Goal: Find specific page/section: Find specific page/section

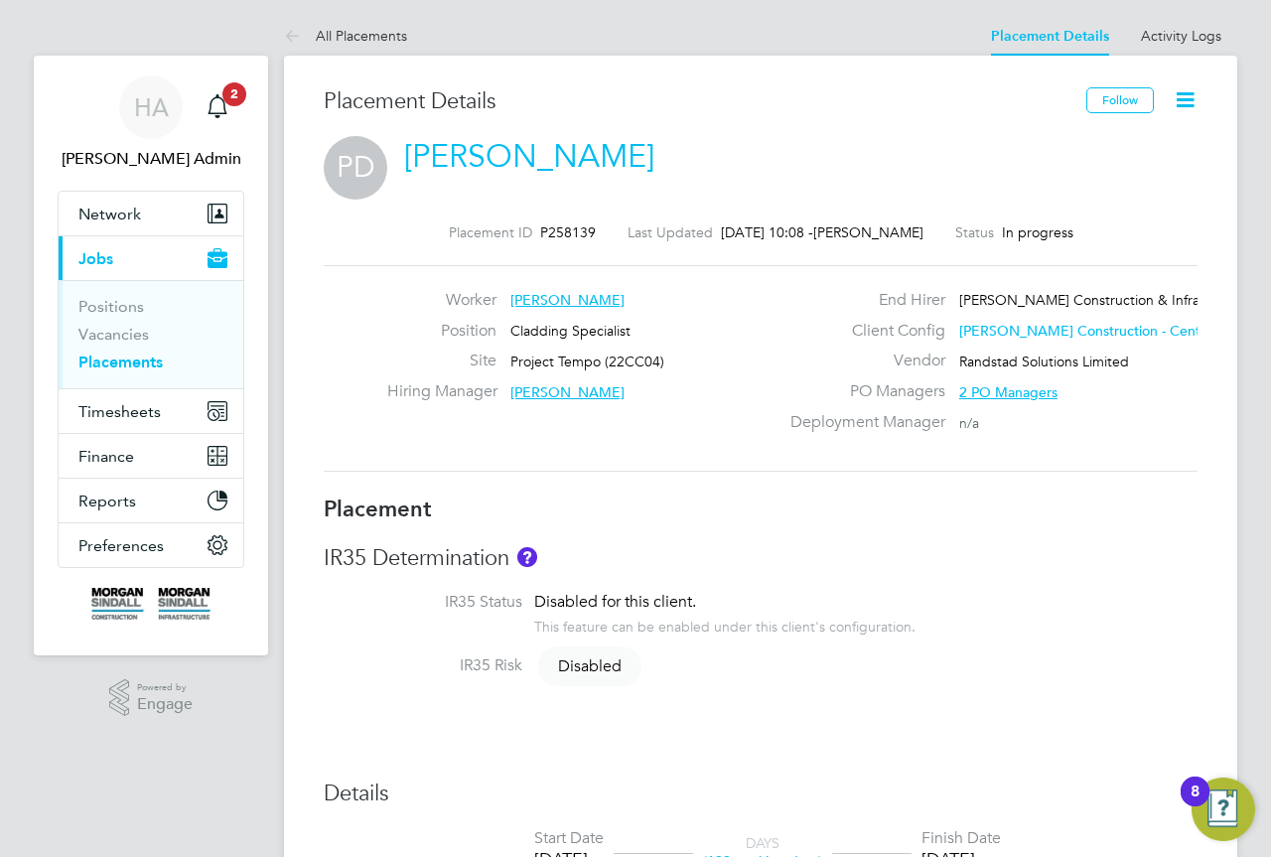
click at [643, 447] on div "Worker Petru-Nicolae Danciu Position Cladding Specialist Site Project Tempo (22…" at bounding box center [761, 368] width 890 height 157
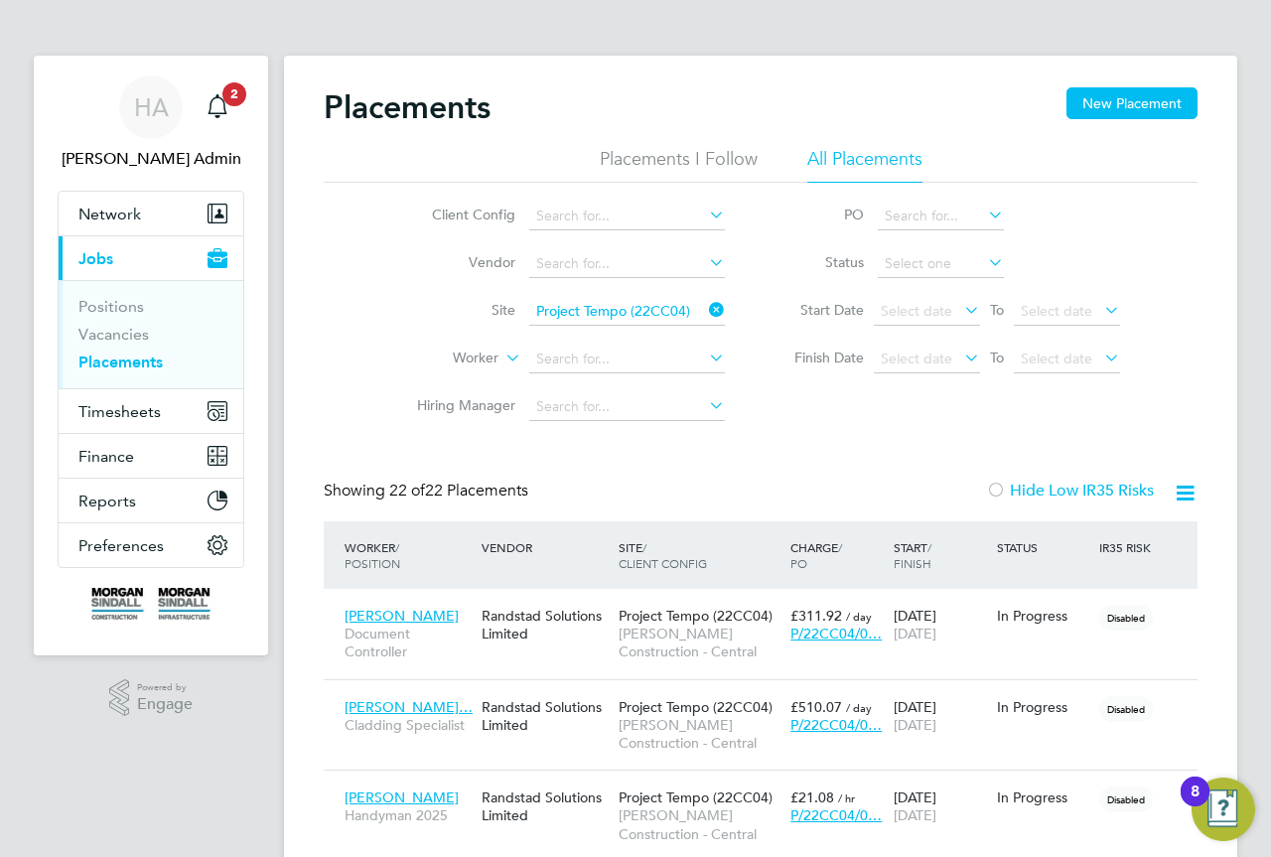
click at [346, 343] on div "Client Config Vendor Site Project Tempo (22CC04) Worker Hiring Manager PO Statu…" at bounding box center [761, 307] width 874 height 248
click at [130, 117] on div "HA" at bounding box center [151, 107] width 64 height 64
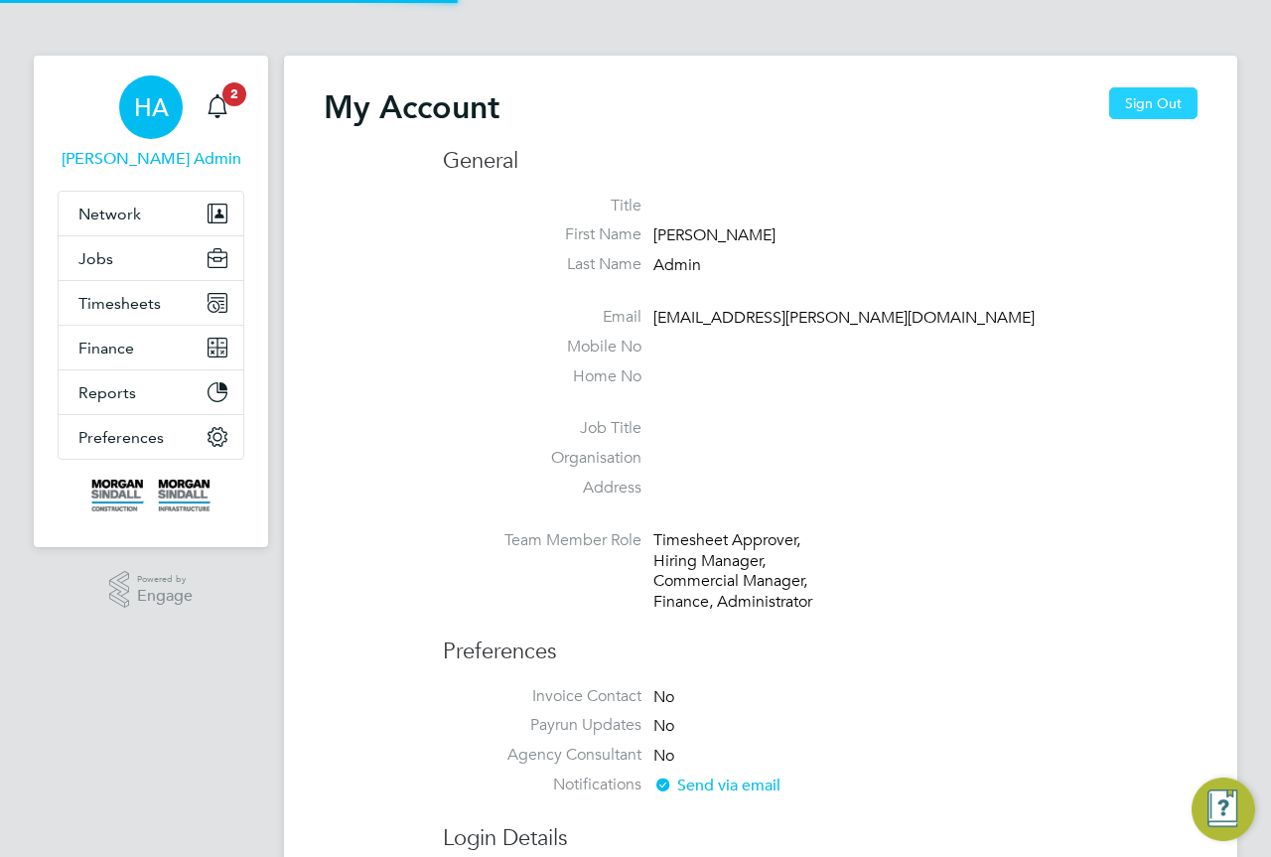
click at [1132, 109] on button "Sign Out" at bounding box center [1154, 103] width 88 height 32
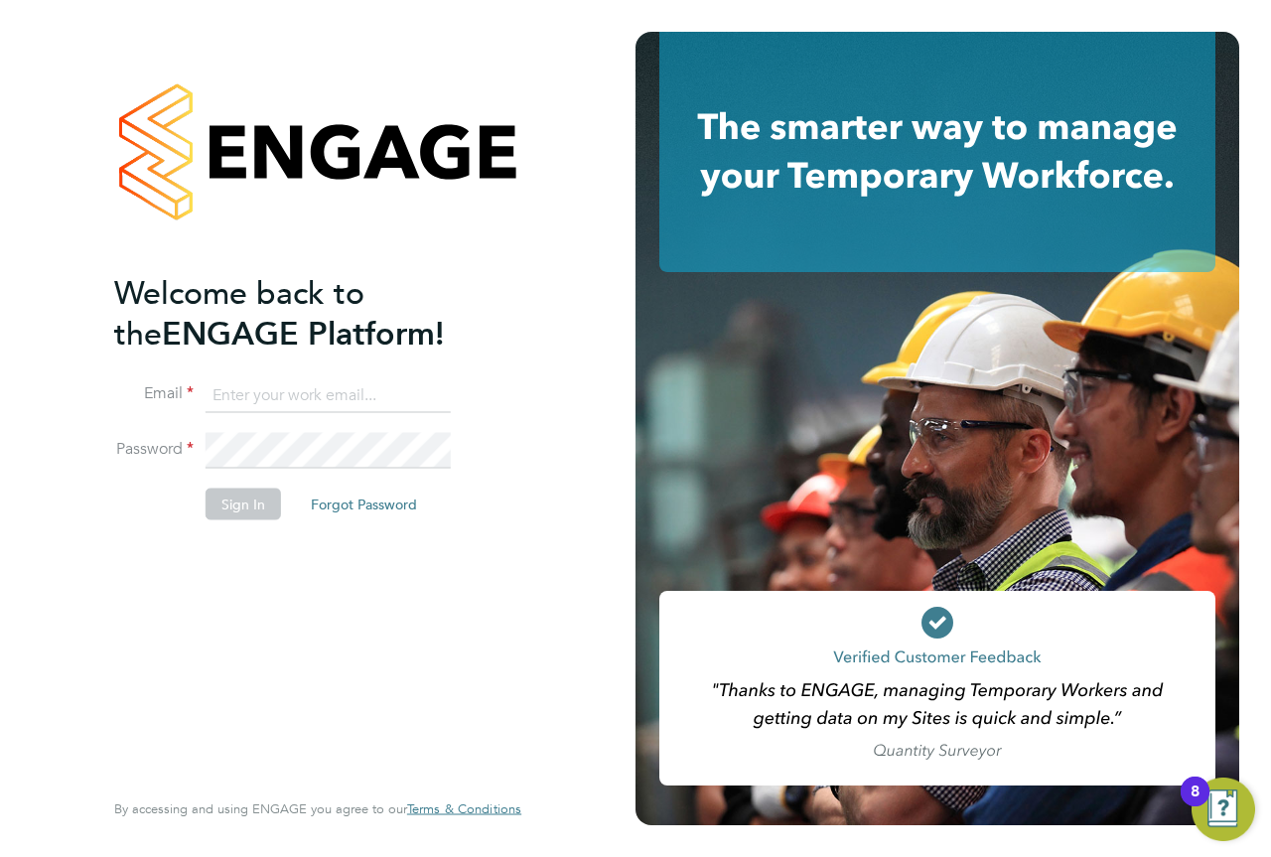
click at [334, 395] on input at bounding box center [328, 395] width 245 height 36
type input "Matthew.Dickinson@hays.com"
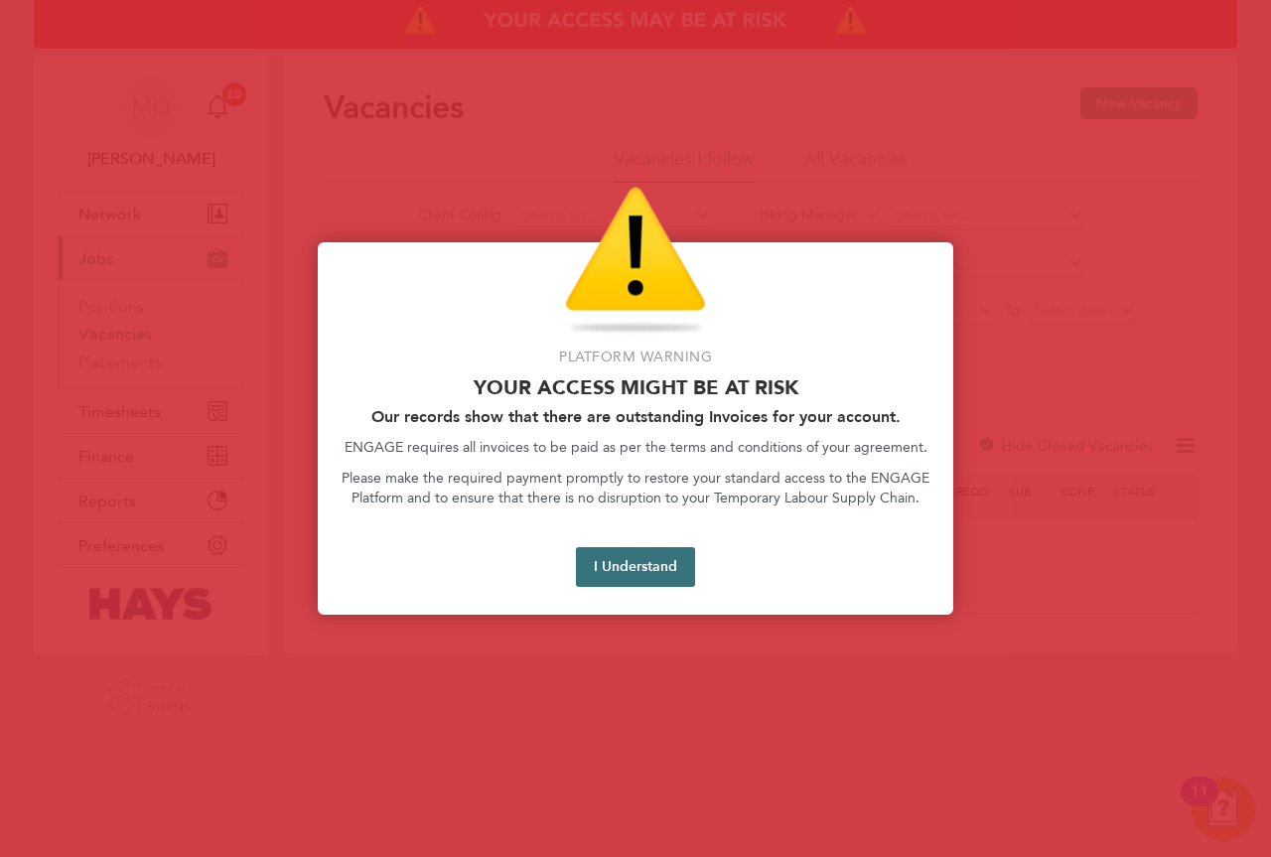
click at [621, 562] on button "I Understand" at bounding box center [635, 567] width 119 height 40
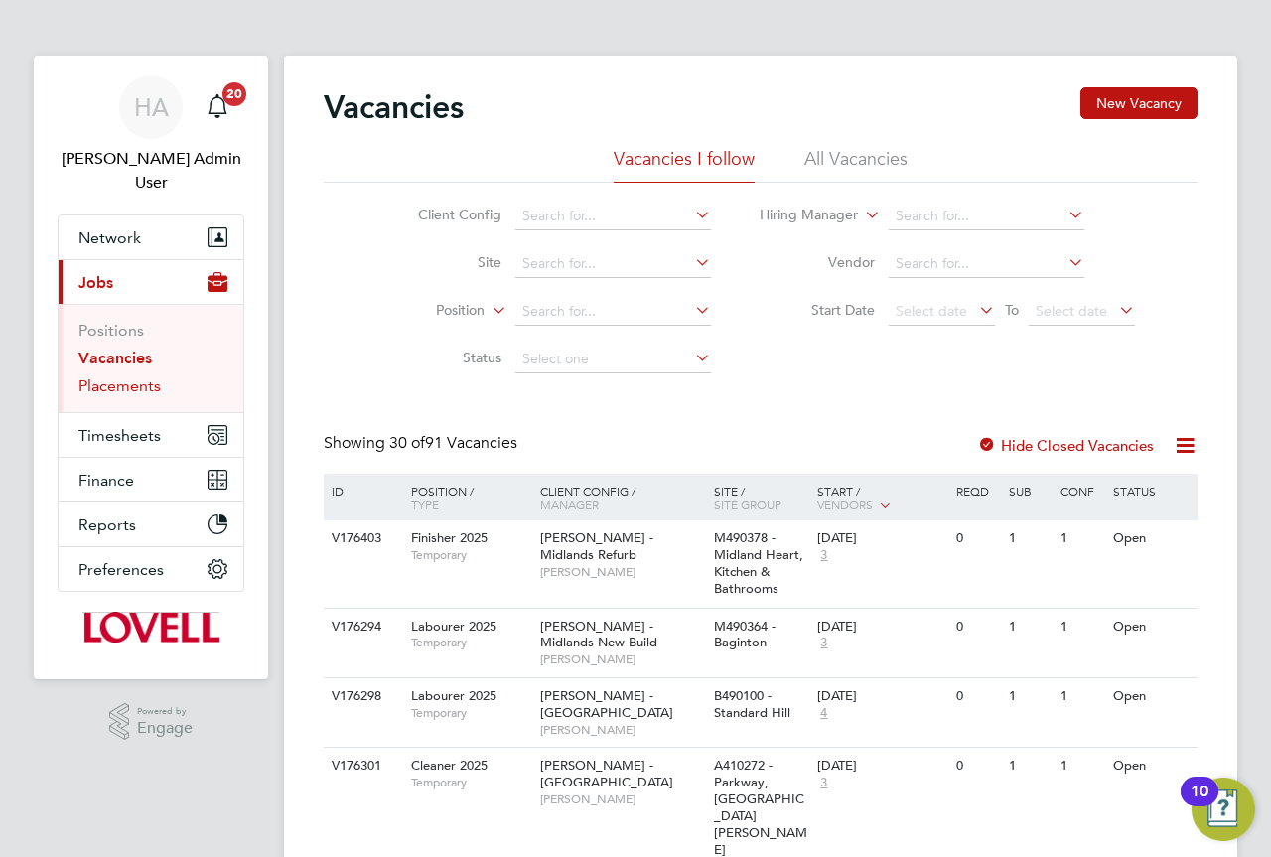
click at [120, 376] on link "Placements" at bounding box center [119, 385] width 82 height 19
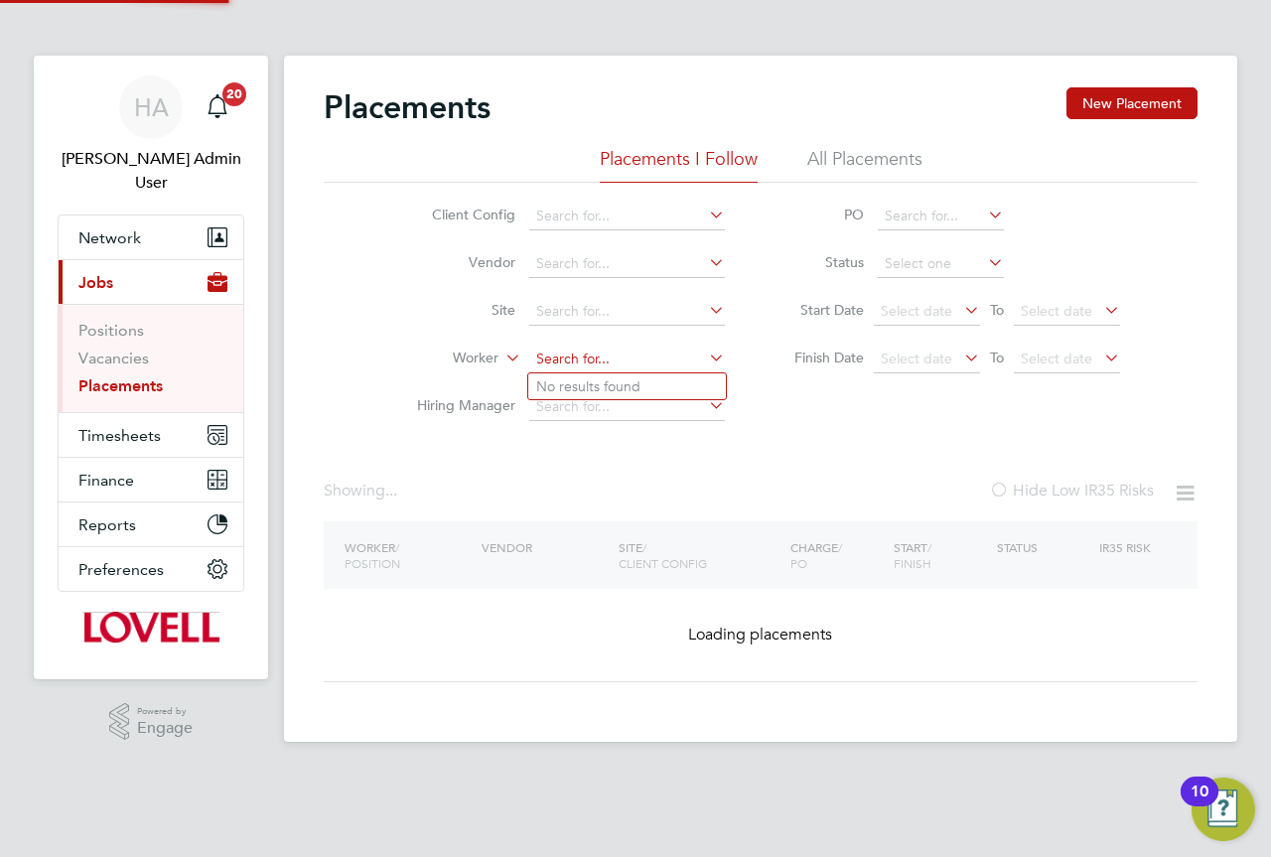
click at [573, 348] on input at bounding box center [627, 360] width 196 height 28
click at [874, 159] on li "All Placements" at bounding box center [865, 165] width 115 height 36
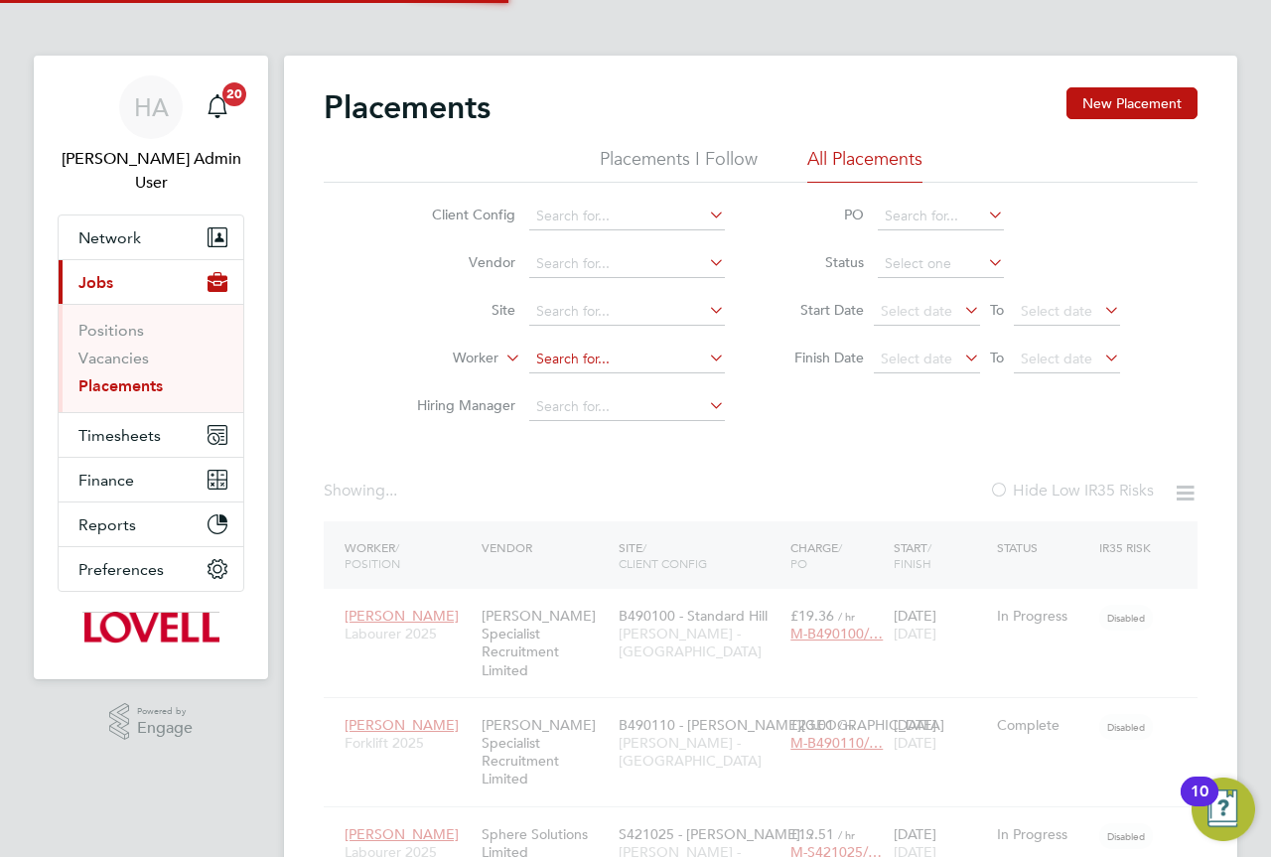
click at [604, 360] on input at bounding box center [627, 360] width 196 height 28
paste input "david anderson"
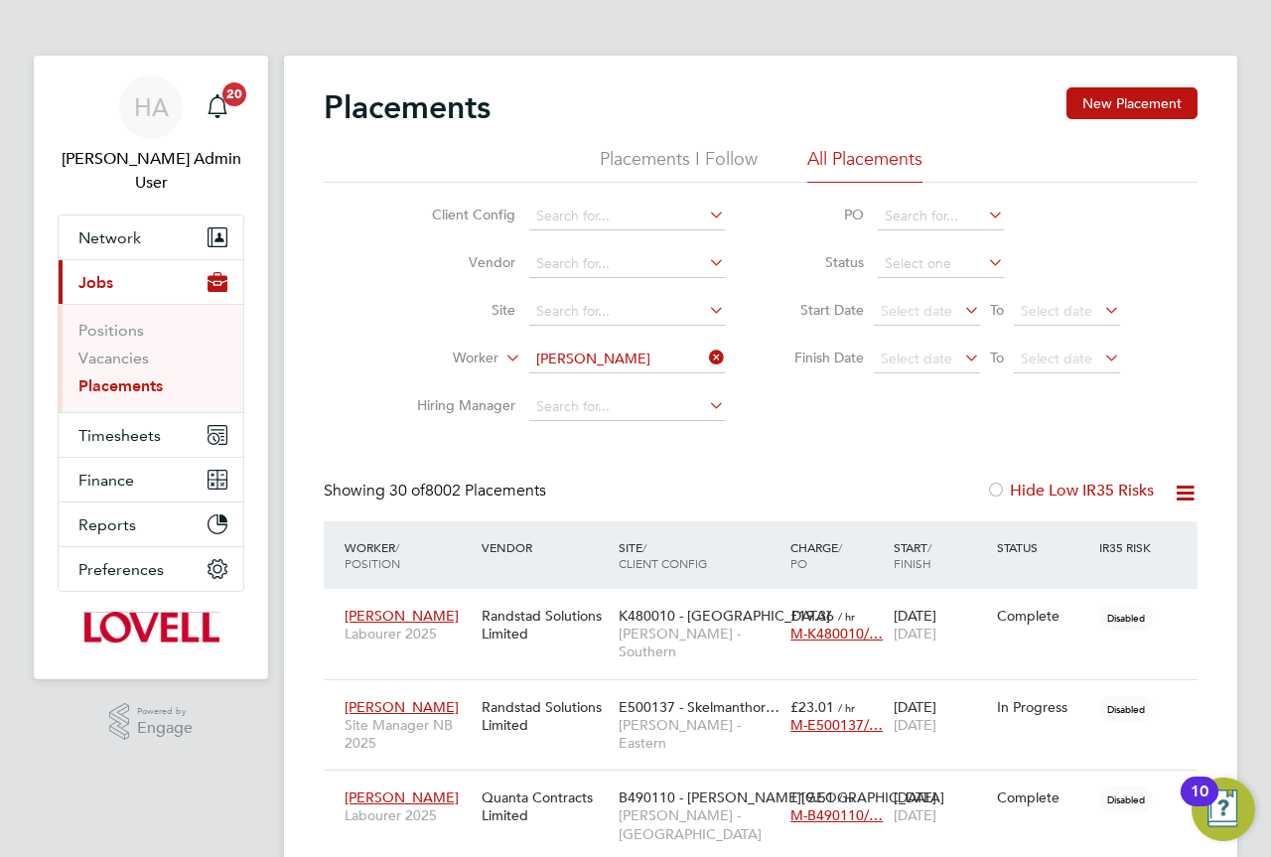
click at [650, 379] on li "David Anderson" at bounding box center [653, 386] width 250 height 27
type input "[PERSON_NAME]"
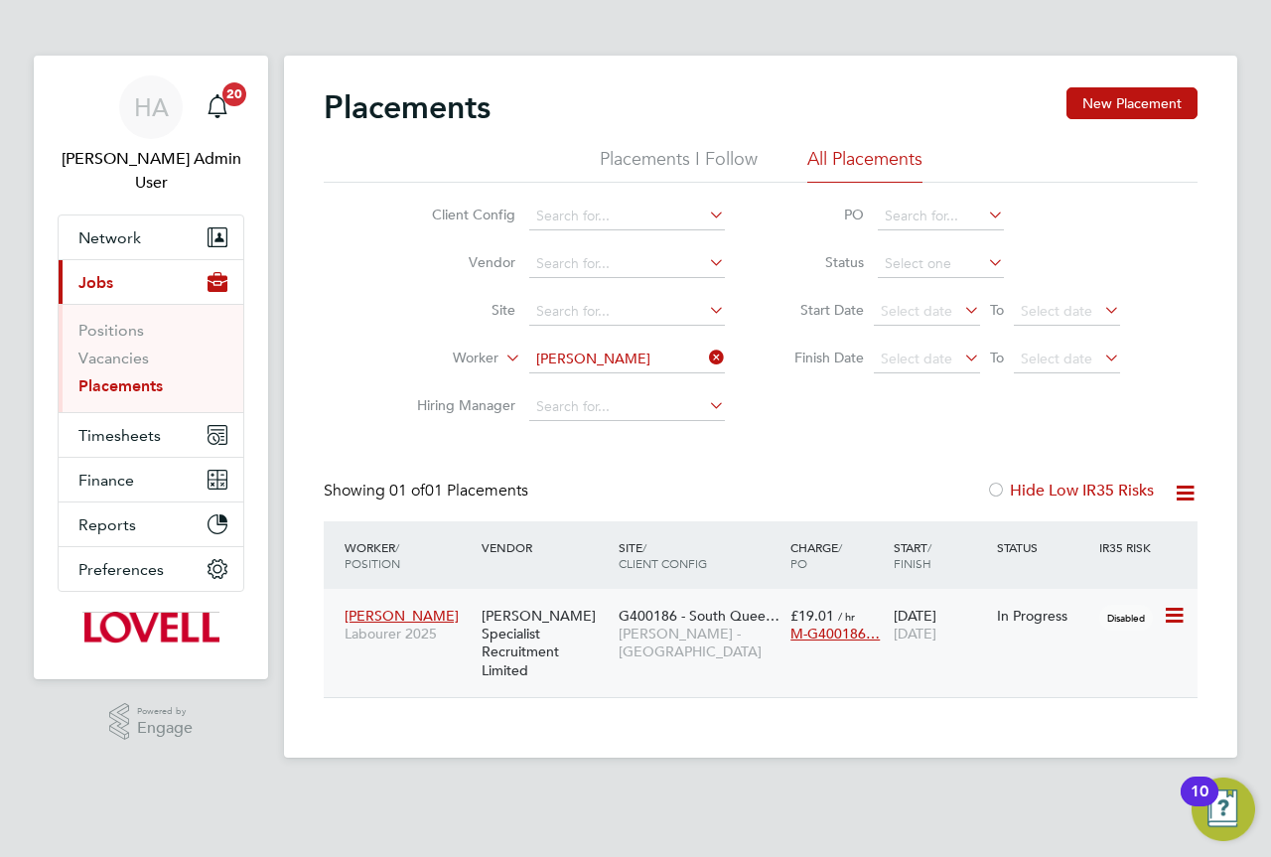
click at [593, 649] on div "[PERSON_NAME] Specialist Recruitment Limited" at bounding box center [545, 643] width 137 height 92
